Goal: Navigation & Orientation: Find specific page/section

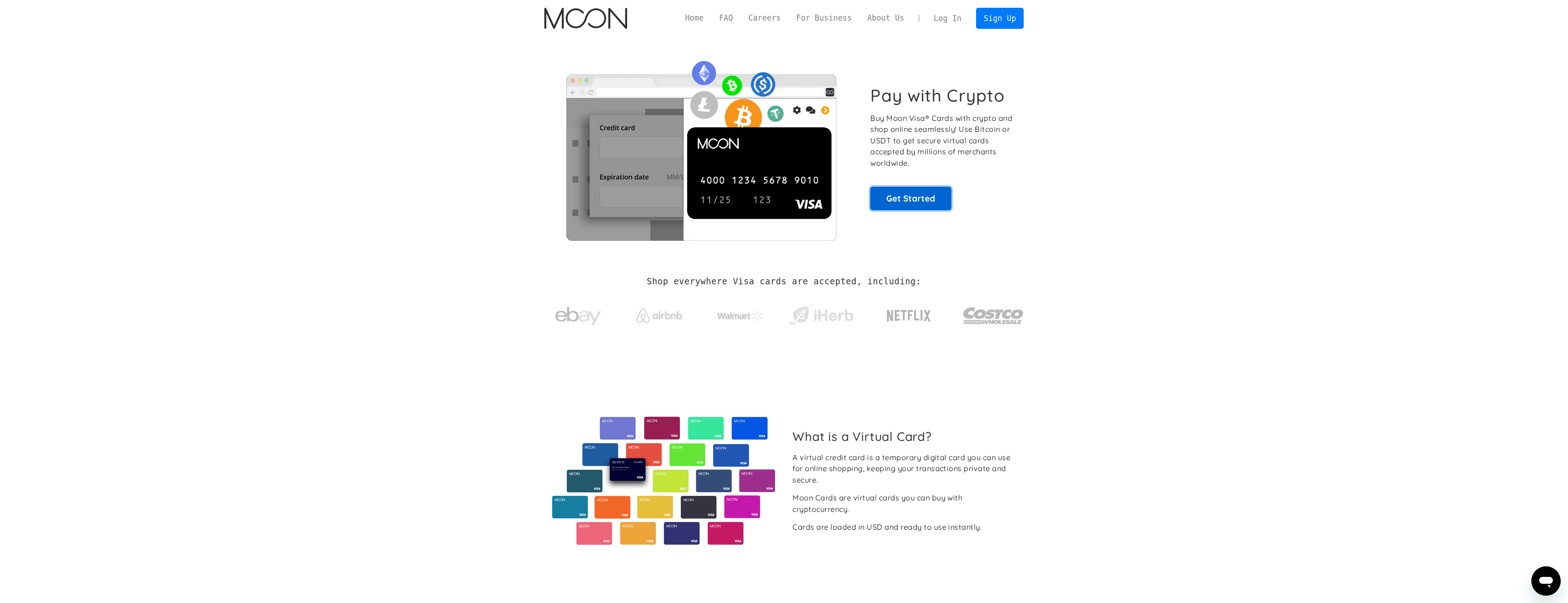
click at [896, 195] on link "Get Started" at bounding box center [911, 198] width 81 height 23
click at [821, 16] on link "For Business" at bounding box center [824, 18] width 71 height 12
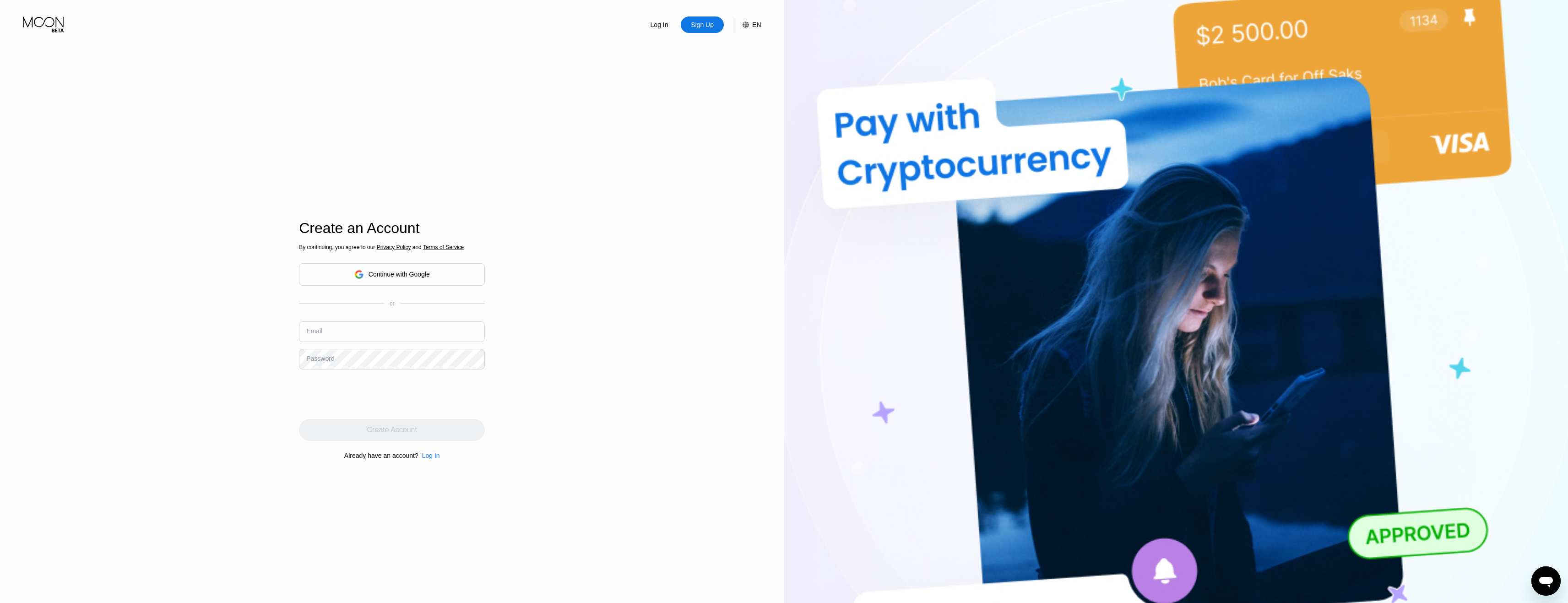
click at [163, 258] on div "Log In Sign Up EN Language Select an item Save Create an Account By continuing,…" at bounding box center [392, 332] width 784 height 663
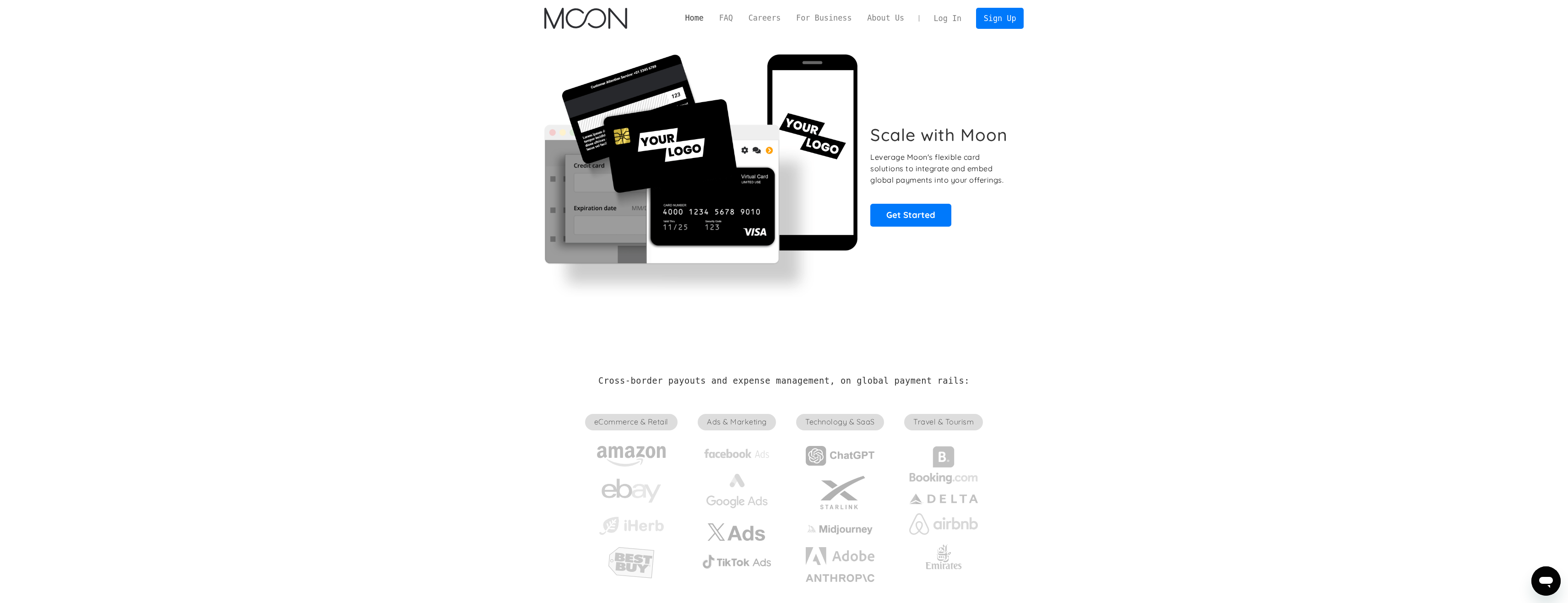
click at [712, 18] on link "Home" at bounding box center [695, 18] width 34 height 12
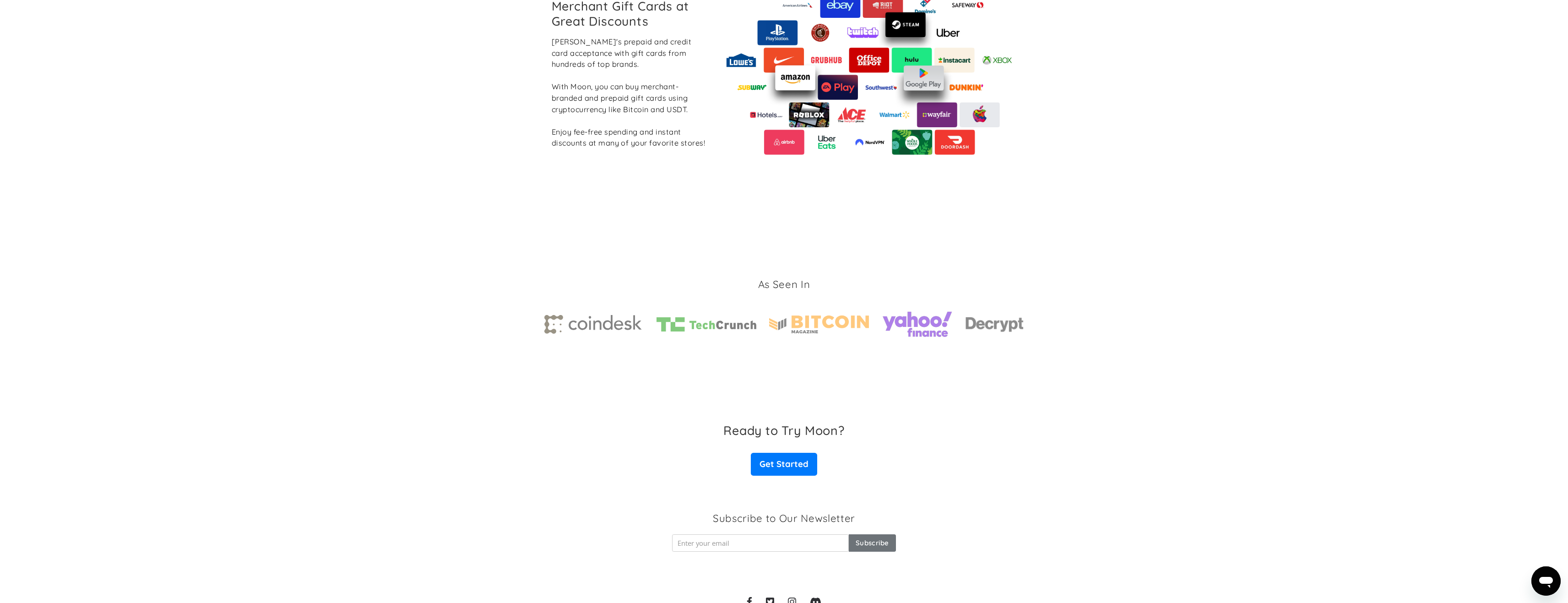
scroll to position [1189, 0]
